Goal: Information Seeking & Learning: Learn about a topic

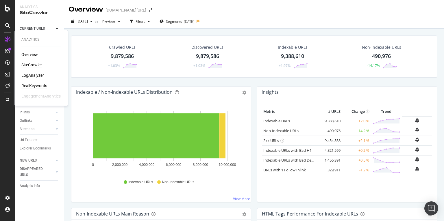
click at [29, 86] on div "RealKeywords" at bounding box center [34, 86] width 26 height 6
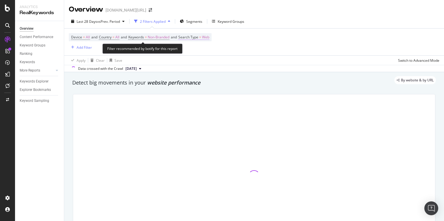
click at [195, 38] on span "Search Type" at bounding box center [188, 37] width 20 height 5
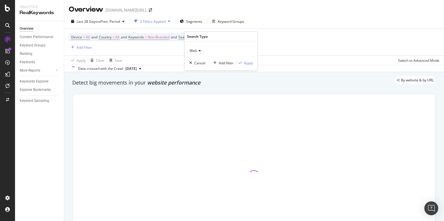
click at [195, 46] on div "Web" at bounding box center [221, 50] width 64 height 9
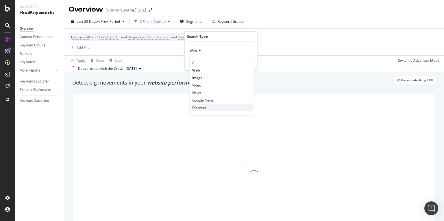
click at [195, 105] on span "Discover" at bounding box center [199, 107] width 14 height 5
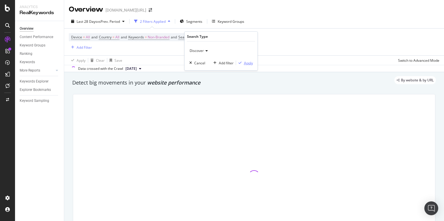
click at [245, 61] on div "Apply" at bounding box center [248, 62] width 9 height 5
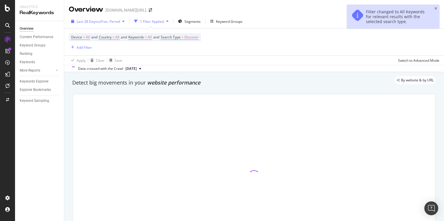
click at [95, 22] on span "Last 28 Days" at bounding box center [87, 21] width 21 height 5
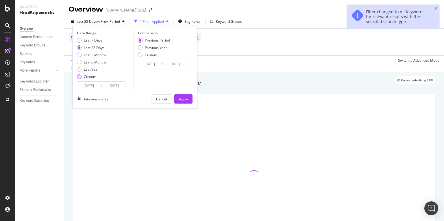
click at [81, 78] on div "Custom" at bounding box center [91, 76] width 29 height 5
click at [89, 84] on input "[DATE]" at bounding box center [88, 86] width 23 height 8
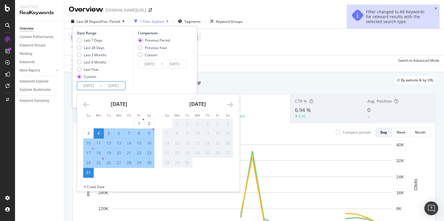
click at [86, 105] on icon "Move backward to switch to the previous month." at bounding box center [86, 104] width 6 height 7
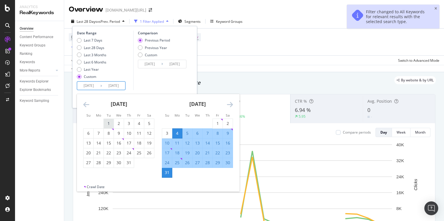
click at [107, 124] on div "1" at bounding box center [109, 124] width 10 height 6
type input "[DATE]"
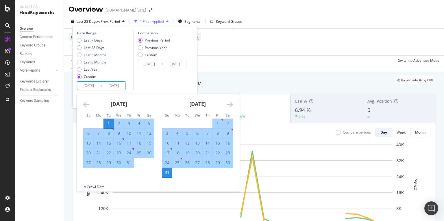
click at [129, 164] on div "31" at bounding box center [129, 163] width 10 height 6
type input "[DATE]"
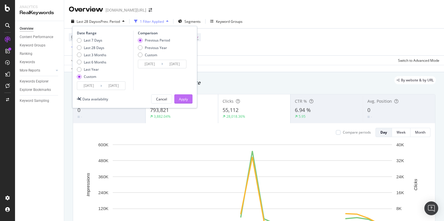
click at [180, 99] on div "Apply" at bounding box center [183, 99] width 9 height 5
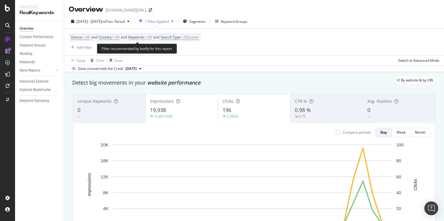
click at [140, 37] on span "Keywords" at bounding box center [136, 37] width 16 height 5
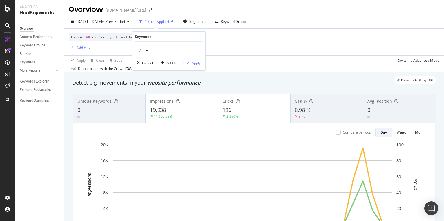
click at [143, 52] on div "button" at bounding box center [146, 50] width 7 height 3
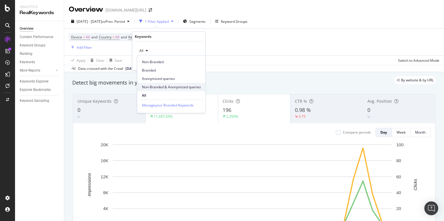
click at [174, 86] on span "Non-Branded & Anonymized queries" at bounding box center [171, 87] width 59 height 5
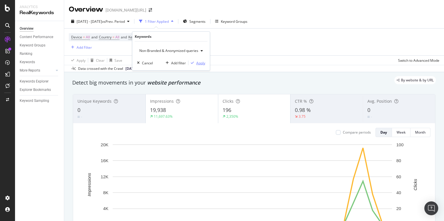
click at [198, 63] on div "Apply" at bounding box center [200, 62] width 9 height 5
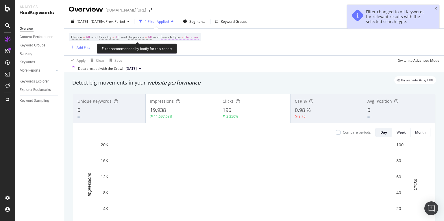
click at [188, 38] on span "Search Type = Discover" at bounding box center [180, 37] width 38 height 5
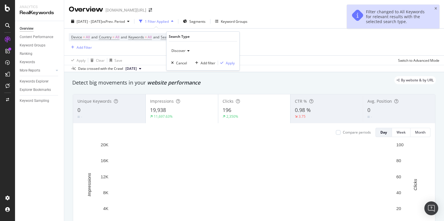
click at [146, 48] on div "Device = All and Country = All and Keywords = All and Search Type = Discover Ad…" at bounding box center [135, 42] width 132 height 18
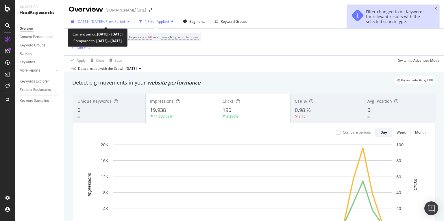
click at [97, 22] on span "[DATE] - [DATE]" at bounding box center [89, 21] width 25 height 5
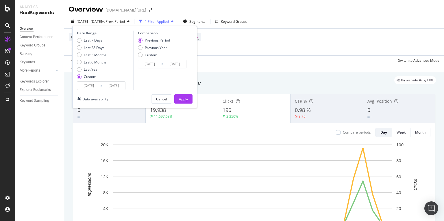
click at [96, 85] on input "[DATE]" at bounding box center [88, 86] width 23 height 8
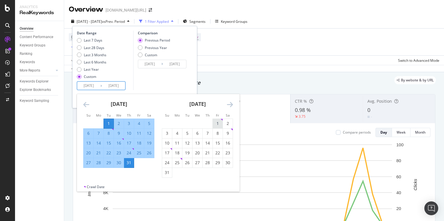
click at [219, 121] on div "1" at bounding box center [218, 124] width 10 height 6
type input "[DATE]"
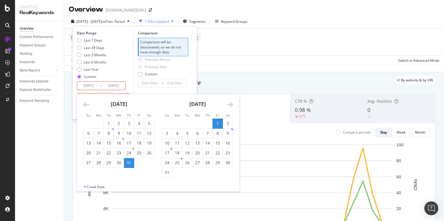
click at [167, 178] on div "[DATE] 1 2 3 4 5 6 7 8 9 10 11 12 13 14 15 16 17 18 19 20 21 22 23 24 25 26 27 …" at bounding box center [158, 139] width 162 height 90
click at [166, 175] on div "31" at bounding box center [167, 173] width 10 height 6
type input "[DATE]"
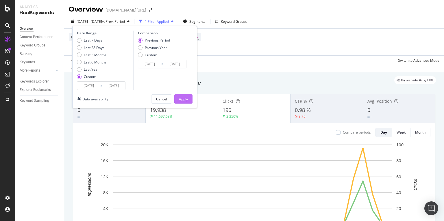
click at [181, 101] on div "Apply" at bounding box center [183, 99] width 9 height 5
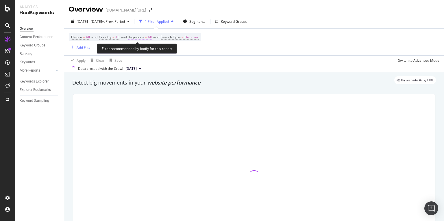
click at [138, 37] on span "Keywords" at bounding box center [136, 37] width 16 height 5
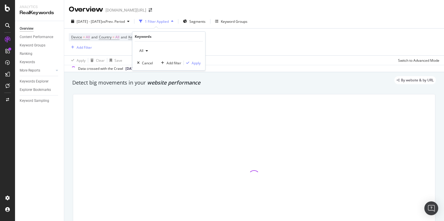
click at [142, 51] on span "All" at bounding box center [140, 50] width 6 height 5
click at [147, 50] on icon "button" at bounding box center [147, 50] width 2 height 3
click at [265, 57] on div "Apply Clear Save Switch to Advanced Mode" at bounding box center [254, 60] width 380 height 10
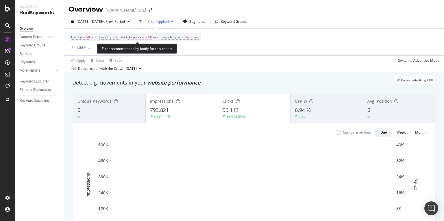
click at [138, 38] on span "Keywords" at bounding box center [136, 37] width 16 height 5
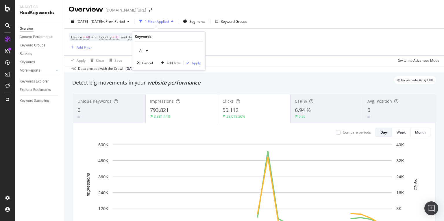
click at [146, 51] on icon "button" at bounding box center [147, 50] width 2 height 3
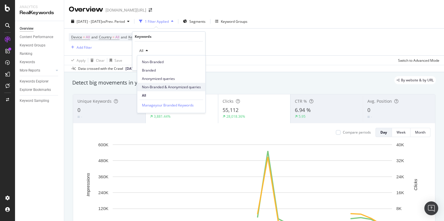
click at [157, 86] on span "Non-Branded & Anonymized queries" at bounding box center [171, 87] width 59 height 5
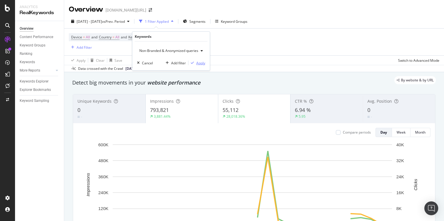
click at [201, 64] on div "Apply" at bounding box center [200, 62] width 9 height 5
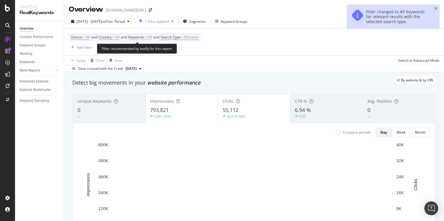
click at [140, 38] on span "Keywords" at bounding box center [136, 37] width 16 height 5
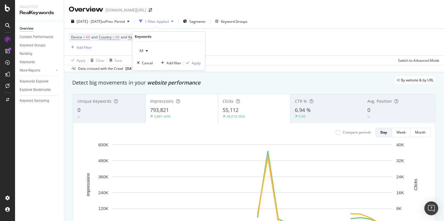
click at [143, 49] on div "button" at bounding box center [146, 50] width 7 height 3
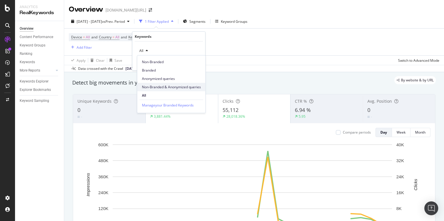
click at [163, 83] on div "Non-Branded & Anonymized queries" at bounding box center [171, 87] width 68 height 8
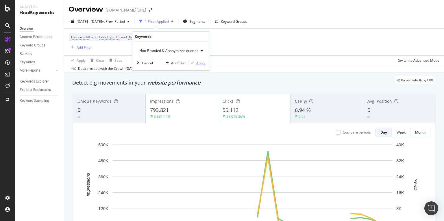
click at [201, 62] on div "Apply" at bounding box center [200, 62] width 9 height 5
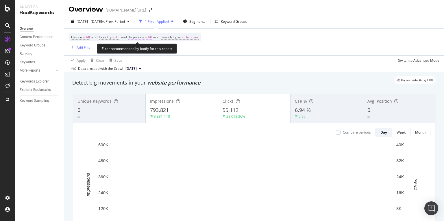
click at [138, 38] on span "Keywords" at bounding box center [136, 37] width 16 height 5
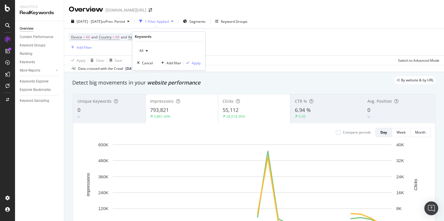
click at [140, 50] on span "All" at bounding box center [140, 50] width 6 height 5
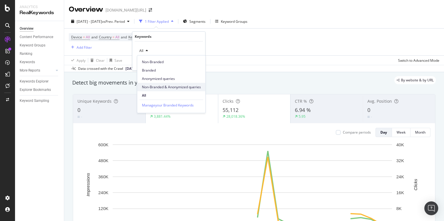
click at [167, 89] on span "Non-Branded & Anonymized queries" at bounding box center [171, 87] width 59 height 5
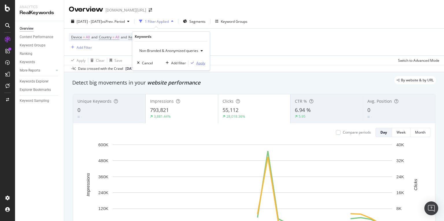
click at [199, 60] on div "Apply" at bounding box center [196, 62] width 17 height 5
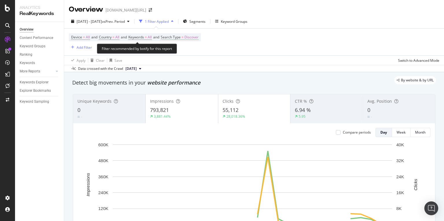
click at [175, 37] on span "Search Type" at bounding box center [171, 37] width 20 height 5
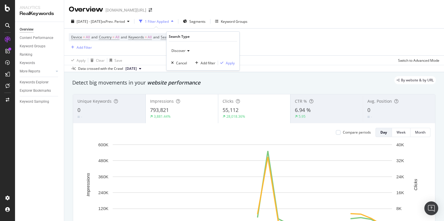
click at [138, 51] on div "Device = All and Country = All and Keywords = All and Search Type = Discover Ad…" at bounding box center [135, 42] width 132 height 18
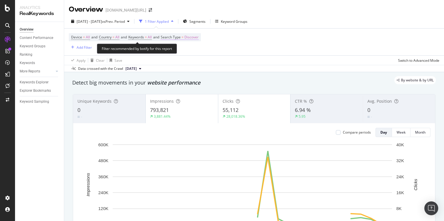
click at [181, 38] on span "Search Type" at bounding box center [171, 37] width 20 height 5
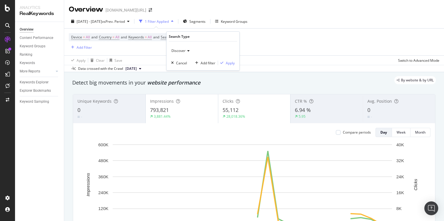
click at [179, 58] on div "Discover Cancel Add filter Apply" at bounding box center [202, 56] width 73 height 29
click at [179, 53] on div "Discover" at bounding box center [203, 50] width 64 height 9
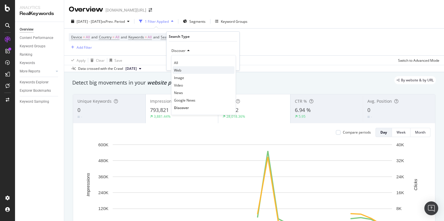
click at [183, 70] on div "Web" at bounding box center [204, 70] width 62 height 8
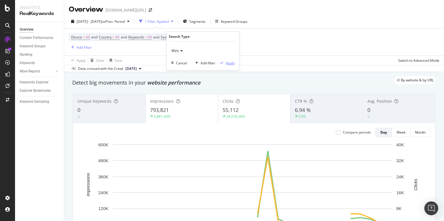
drag, startPoint x: 231, startPoint y: 62, endPoint x: 221, endPoint y: 63, distance: 9.6
click at [231, 62] on div "Apply" at bounding box center [230, 62] width 9 height 5
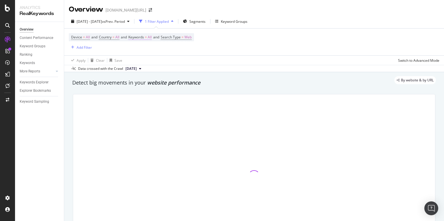
click at [144, 39] on span "Keywords" at bounding box center [136, 37] width 16 height 5
click at [144, 47] on div "All" at bounding box center [143, 51] width 13 height 9
click at [160, 86] on div "Detect big movements in your website performance" at bounding box center [254, 83] width 364 height 8
click at [144, 36] on span "Keywords" at bounding box center [136, 37] width 16 height 5
click at [248, 62] on div "Apply Clear Save Switch to Advanced Mode" at bounding box center [254, 60] width 380 height 10
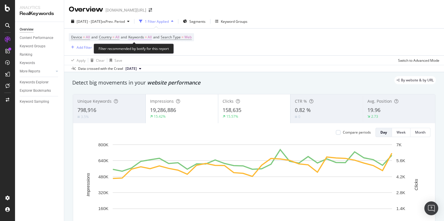
click at [140, 37] on span "Keywords" at bounding box center [136, 37] width 16 height 5
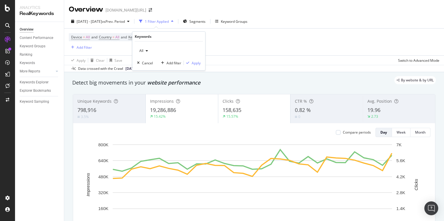
click at [148, 52] on div "button" at bounding box center [146, 50] width 7 height 3
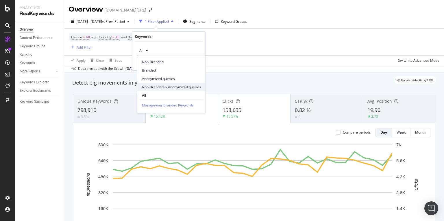
click at [160, 87] on span "Non-Branded & Anonymized queries" at bounding box center [171, 87] width 59 height 5
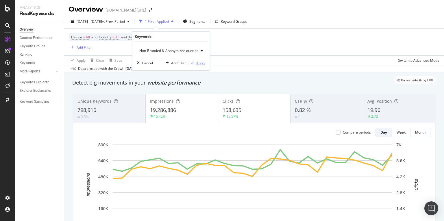
click at [198, 65] on div "Apply" at bounding box center [200, 62] width 9 height 5
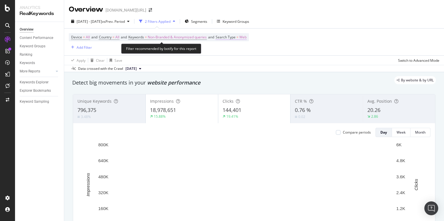
click at [229, 38] on span "Search Type" at bounding box center [226, 37] width 20 height 5
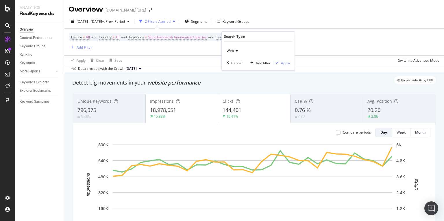
click at [231, 49] on span "Web" at bounding box center [230, 50] width 7 height 5
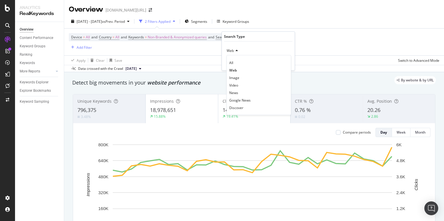
click at [232, 58] on div "All Web Image Video News Google News Discover" at bounding box center [258, 85] width 65 height 60
click at [233, 60] on div "All" at bounding box center [259, 63] width 62 height 8
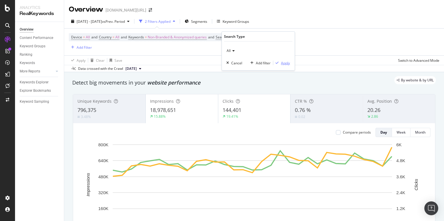
click at [284, 62] on div "Apply" at bounding box center [285, 62] width 9 height 5
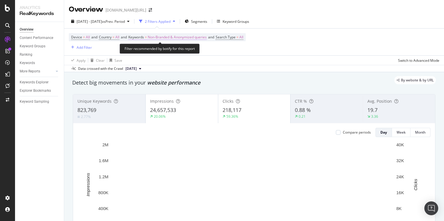
click at [168, 38] on span "Non-Branded & Anonymized queries" at bounding box center [177, 37] width 59 height 8
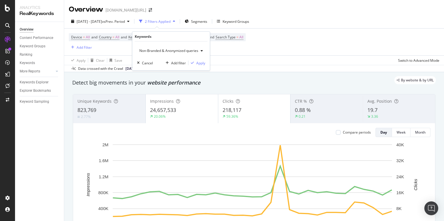
click at [245, 44] on div "Device = All and Country = All and Keywords = Non-Branded & Anonymized queries …" at bounding box center [157, 42] width 177 height 18
click at [227, 36] on span "Search Type" at bounding box center [226, 37] width 20 height 5
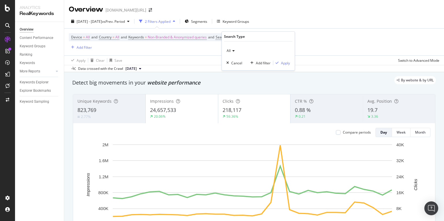
click at [229, 50] on span "All" at bounding box center [229, 50] width 4 height 5
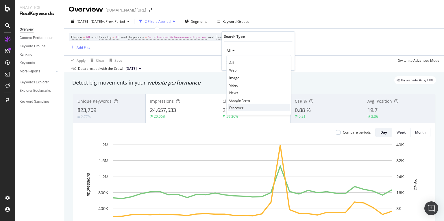
click at [240, 107] on span "Discover" at bounding box center [236, 107] width 14 height 5
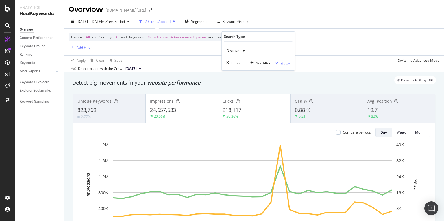
click at [285, 61] on div "Apply" at bounding box center [285, 62] width 9 height 5
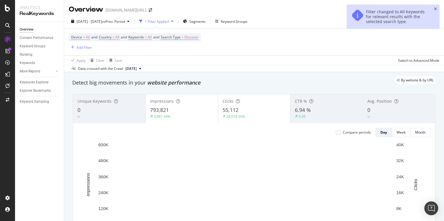
click at [171, 52] on div "Device = All and Country = All and Keywords = All and Search Type = Discover Ad…" at bounding box center [254, 42] width 371 height 27
